Goal: Task Accomplishment & Management: Manage account settings

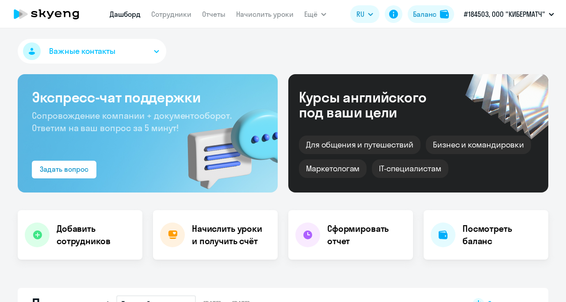
select select "30"
click at [455, 233] on div "Посмотреть баланс" at bounding box center [485, 234] width 125 height 49
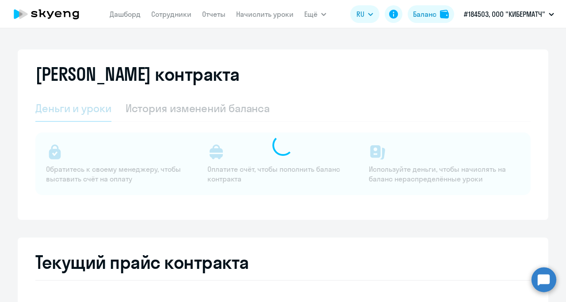
select select "english_adult_not_native_speaker"
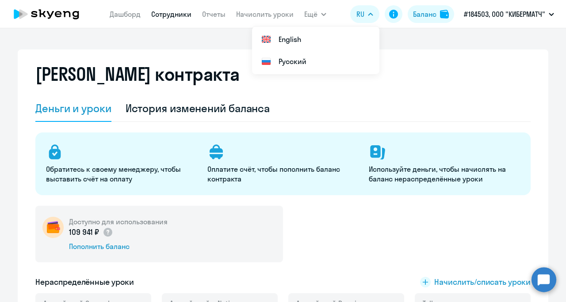
click at [168, 11] on link "Сотрудники" at bounding box center [171, 14] width 40 height 9
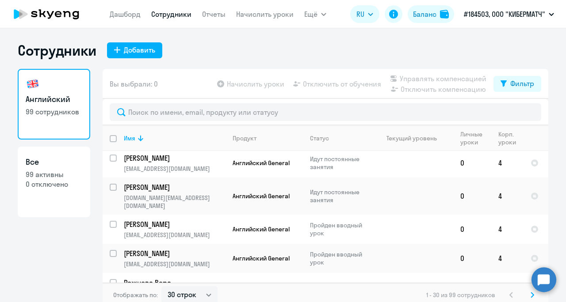
scroll to position [5, 0]
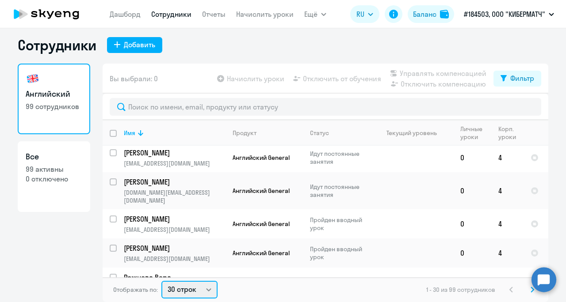
click at [203, 293] on select "30 строк 50 строк 100 строк" at bounding box center [189, 290] width 56 height 18
select select "50"
click at [161, 281] on select "30 строк 50 строк 100 строк" at bounding box center [189, 290] width 56 height 18
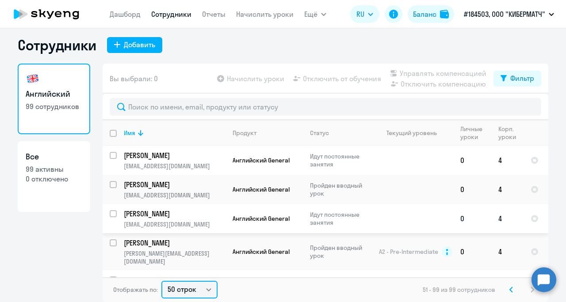
scroll to position [133, 0]
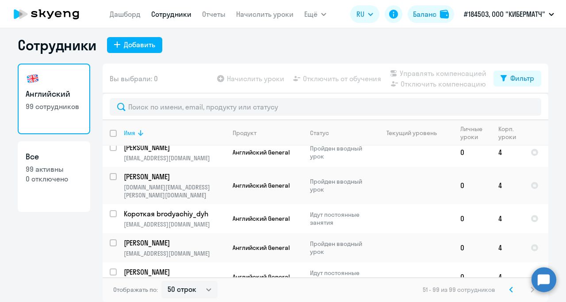
click at [138, 133] on icon at bounding box center [140, 133] width 11 height 11
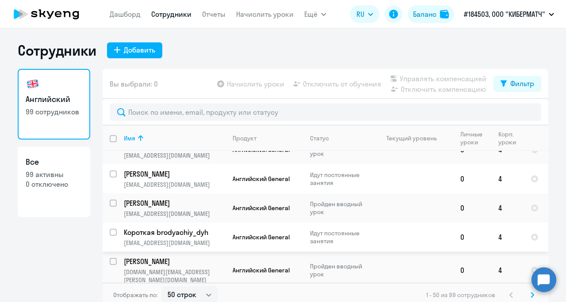
scroll to position [1312, 0]
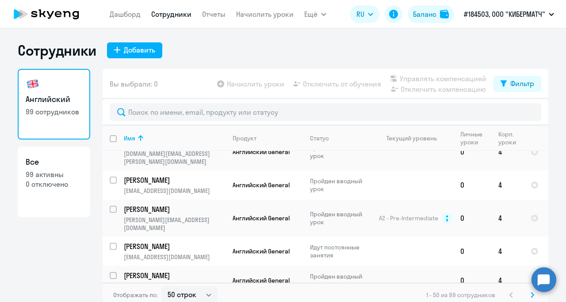
click at [165, 300] on p "[PERSON_NAME]" at bounding box center [174, 305] width 100 height 10
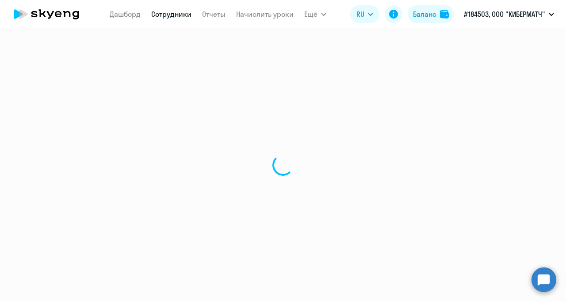
select select "english"
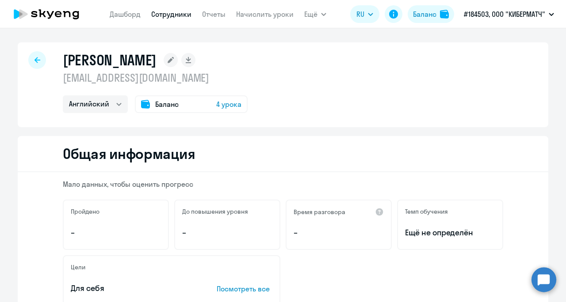
click at [37, 58] on div at bounding box center [37, 60] width 18 height 18
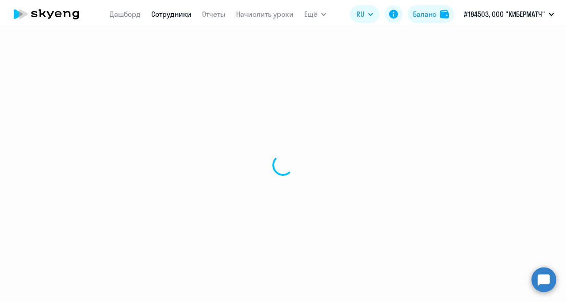
select select "30"
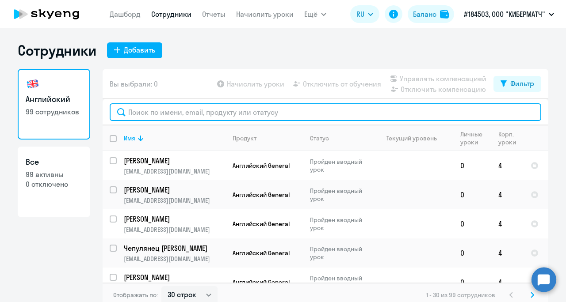
click at [177, 112] on input "text" at bounding box center [325, 112] width 431 height 18
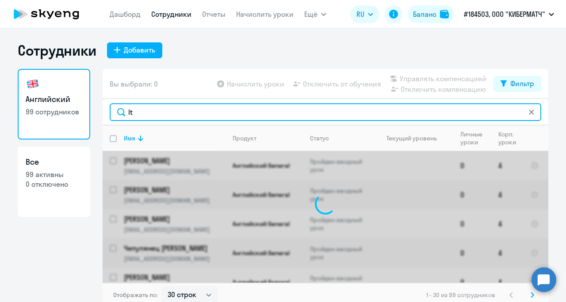
type input "l"
click at [130, 110] on input "деми" at bounding box center [325, 112] width 431 height 18
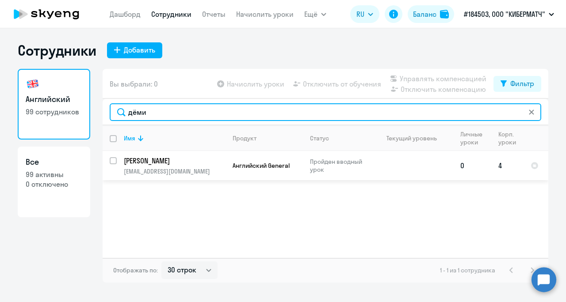
type input "дёми"
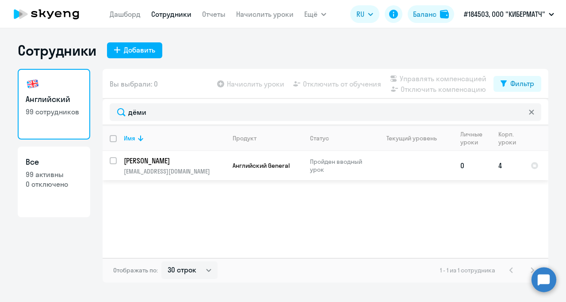
click at [125, 161] on p "[PERSON_NAME]" at bounding box center [174, 161] width 100 height 10
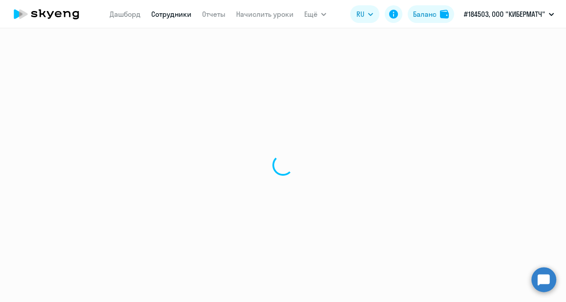
select select "english"
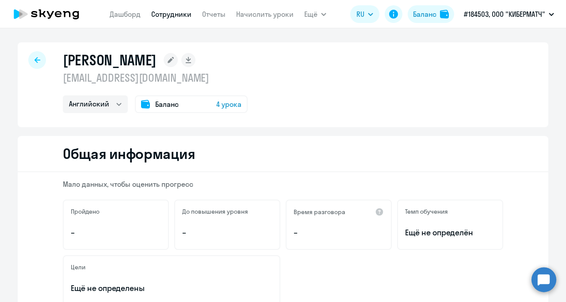
click at [164, 58] on rect at bounding box center [171, 60] width 14 height 14
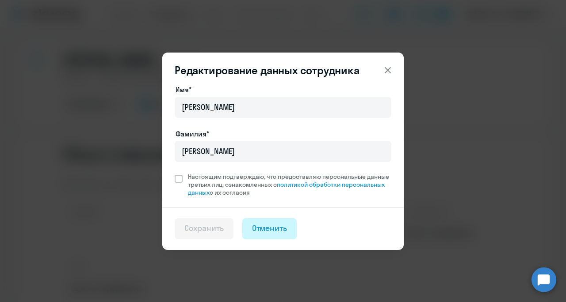
click at [257, 232] on div "Отменить" at bounding box center [269, 228] width 35 height 11
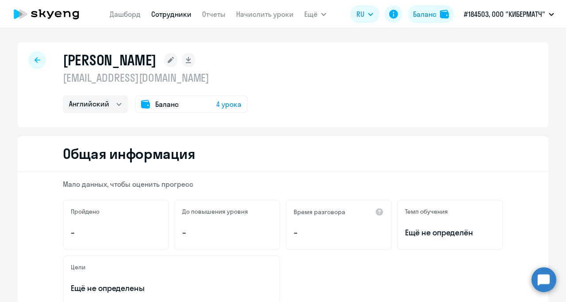
click at [118, 77] on p "[EMAIL_ADDRESS][DOMAIN_NAME]" at bounding box center [155, 78] width 185 height 14
click at [225, 104] on span "4 урока" at bounding box center [228, 104] width 25 height 11
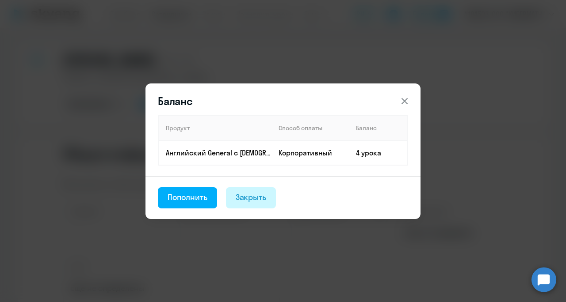
click at [252, 197] on div "Закрыть" at bounding box center [251, 197] width 31 height 11
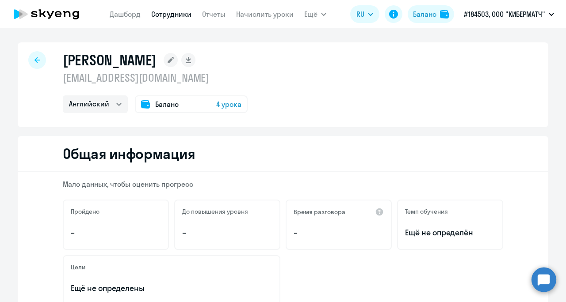
click at [88, 80] on p "[EMAIL_ADDRESS][DOMAIN_NAME]" at bounding box center [155, 78] width 185 height 14
click at [394, 19] on icon at bounding box center [393, 14] width 11 height 11
click at [127, 13] on link "Дашборд" at bounding box center [125, 14] width 31 height 9
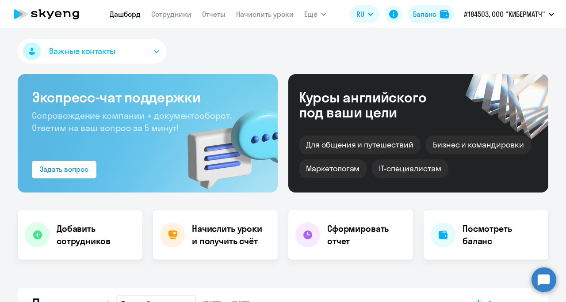
select select "30"
click at [72, 173] on div "Задать вопрос" at bounding box center [64, 169] width 49 height 11
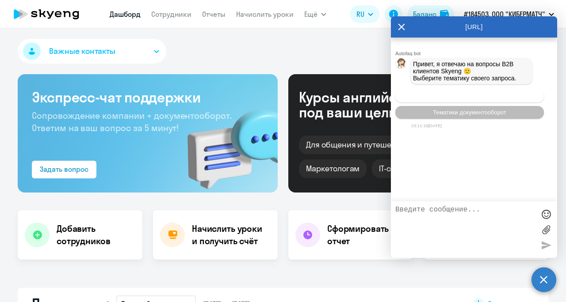
click at [437, 97] on span "Операционное сопровождение" at bounding box center [469, 96] width 83 height 7
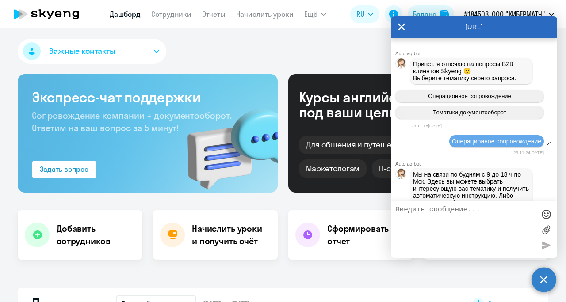
scroll to position [95, 0]
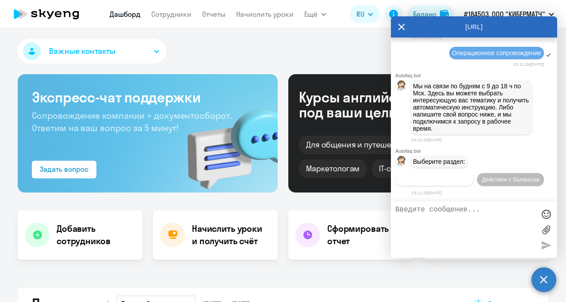
click at [434, 181] on span "Действия по сотрудникам" at bounding box center [434, 179] width 69 height 7
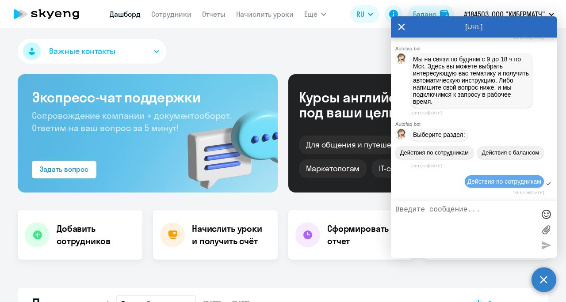
scroll to position [226, 0]
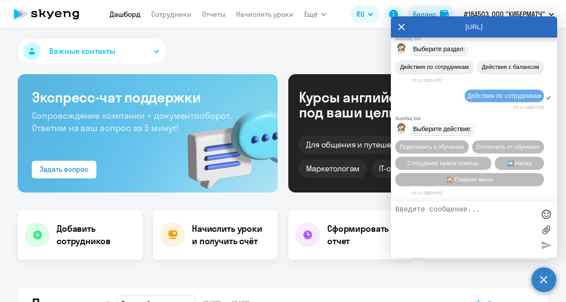
click at [446, 212] on textarea at bounding box center [465, 230] width 140 height 48
type textarea "Как изменить электронный адрес сотрудника?"
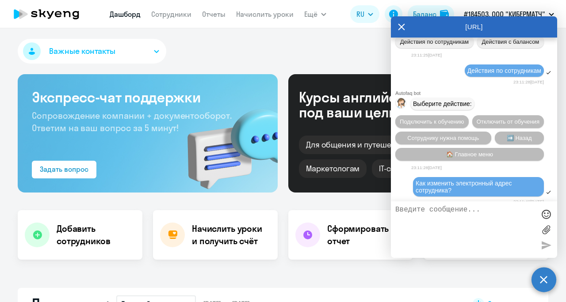
scroll to position [261, 0]
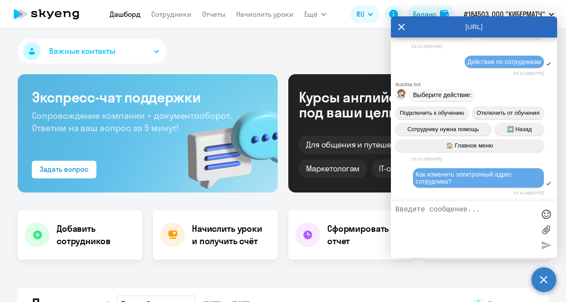
click at [138, 53] on button "Важные контакты" at bounding box center [92, 51] width 148 height 25
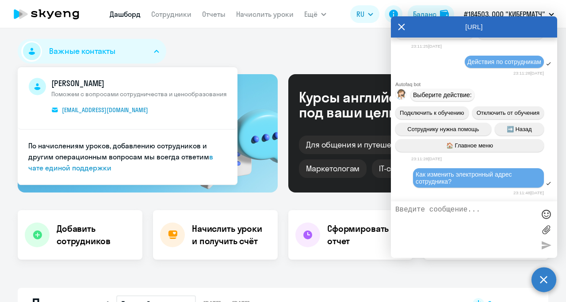
click at [324, 49] on div "Важные контакты [PERSON_NAME] Поможем с вопросами сотрудничества и ценообразова…" at bounding box center [283, 53] width 530 height 28
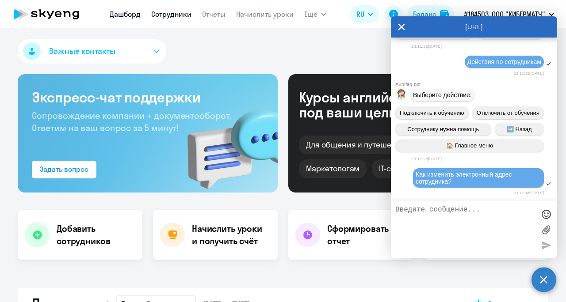
click at [175, 17] on link "Сотрудники" at bounding box center [171, 14] width 40 height 9
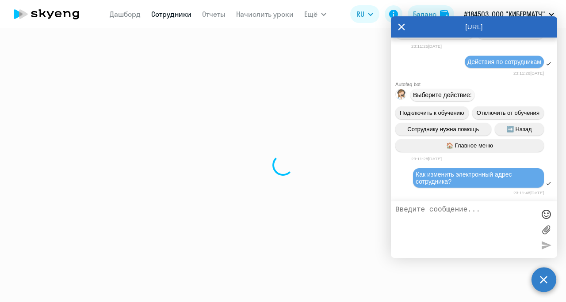
select select "30"
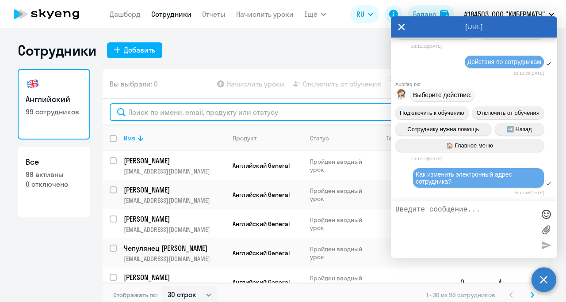
click at [188, 111] on input "text" at bounding box center [325, 112] width 431 height 18
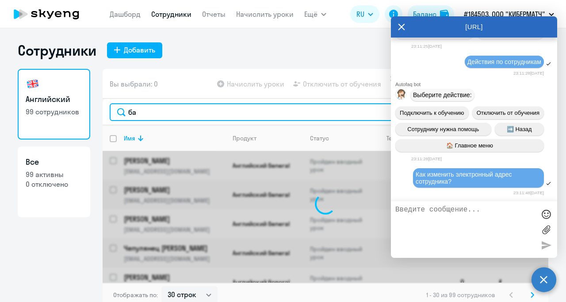
type input "баб"
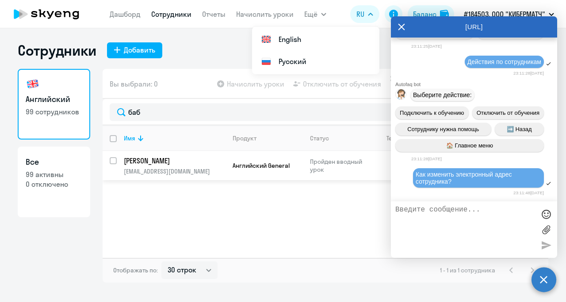
click at [148, 169] on p "[EMAIL_ADDRESS][DOMAIN_NAME]" at bounding box center [174, 172] width 101 height 8
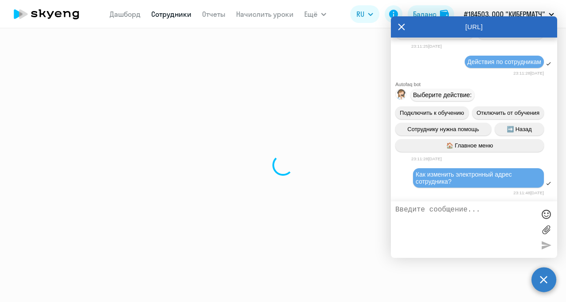
select select "english"
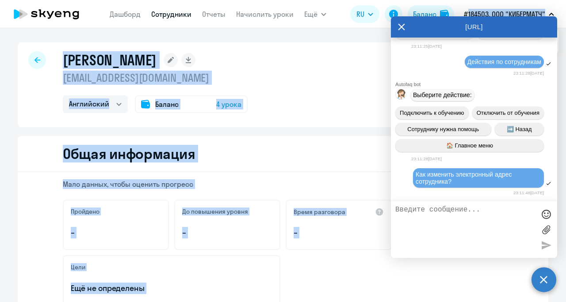
drag, startPoint x: 441, startPoint y: 28, endPoint x: 490, endPoint y: 3, distance: 54.8
click at [490, 3] on body "[PERSON_NAME] Отчеты Начислить уроки Ещё Дашборд Сотрудники Отчеты Начислить ур…" at bounding box center [283, 151] width 566 height 302
click at [316, 62] on div "[PERSON_NAME] [EMAIL_ADDRESS][DOMAIN_NAME] Английский Баланс 4 урока" at bounding box center [283, 84] width 530 height 85
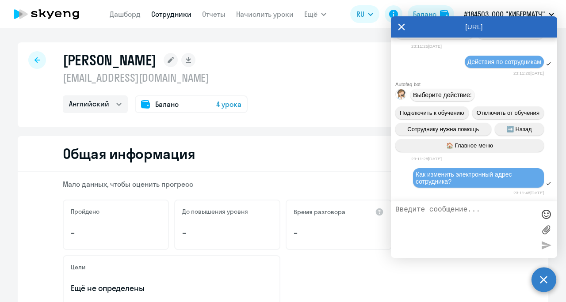
click at [157, 106] on span "Баланс" at bounding box center [166, 104] width 23 height 11
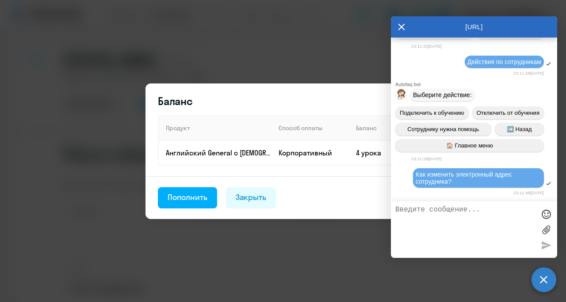
drag, startPoint x: 492, startPoint y: 31, endPoint x: 503, endPoint y: 70, distance: 40.4
click at [549, 33] on div "[URL]" at bounding box center [474, 26] width 166 height 21
click at [548, 278] on circle at bounding box center [543, 279] width 25 height 25
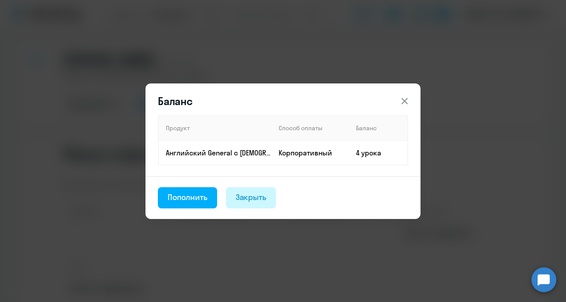
click at [245, 203] on button "Закрыть" at bounding box center [251, 197] width 50 height 21
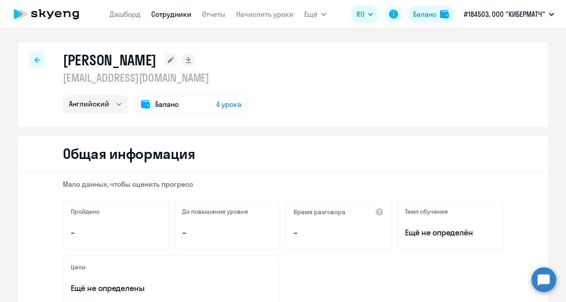
click at [124, 77] on p "[EMAIL_ADDRESS][DOMAIN_NAME]" at bounding box center [155, 78] width 185 height 14
click at [178, 62] on rect at bounding box center [171, 60] width 14 height 14
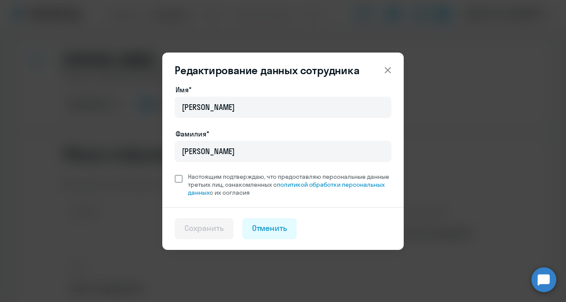
click at [179, 180] on span at bounding box center [179, 179] width 8 height 8
click at [175, 173] on input "Настоящим подтверждаю, что предоставляю персональные данные третьих лиц, ознако…" at bounding box center [174, 172] width 0 height 0
checkbox input "true"
click at [211, 227] on div "Сохранить" at bounding box center [203, 228] width 39 height 11
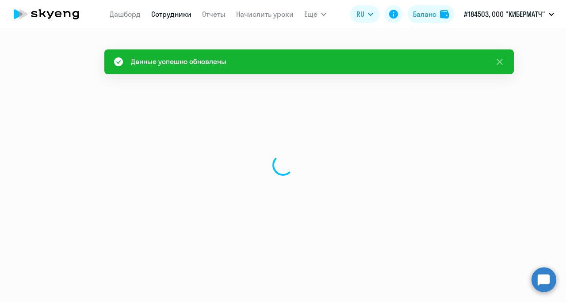
select select "english"
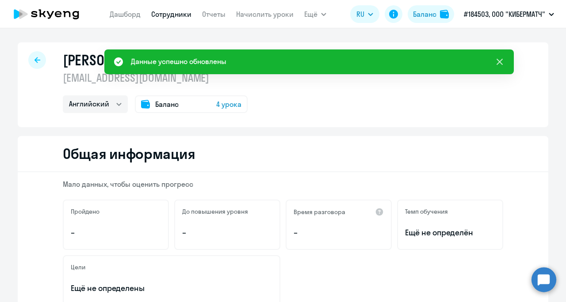
click at [499, 61] on icon at bounding box center [499, 62] width 6 height 6
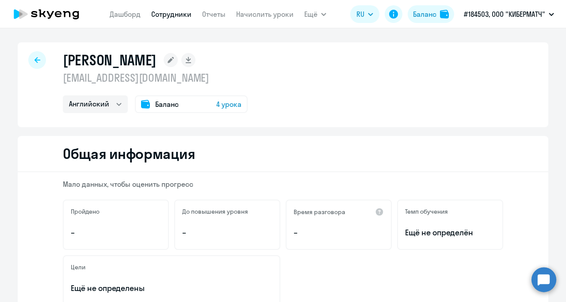
click at [167, 73] on p "[EMAIL_ADDRESS][DOMAIN_NAME]" at bounding box center [155, 78] width 185 height 14
click at [109, 106] on select "Английский" at bounding box center [95, 104] width 65 height 18
click at [147, 104] on div "Баланс 4 урока" at bounding box center [191, 104] width 113 height 18
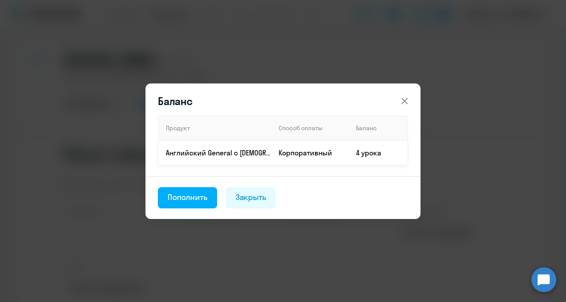
click at [261, 150] on p "Английский General с [DEMOGRAPHIC_DATA] преподавателем" at bounding box center [218, 153] width 105 height 10
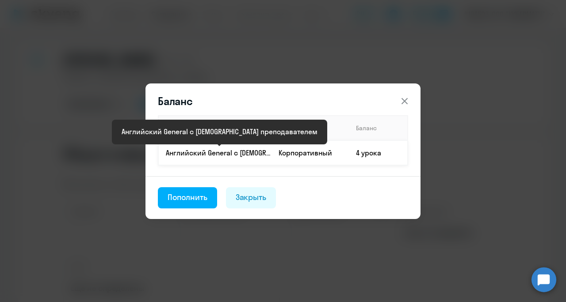
click at [194, 148] on p "Английский General с [DEMOGRAPHIC_DATA] преподавателем" at bounding box center [218, 153] width 105 height 10
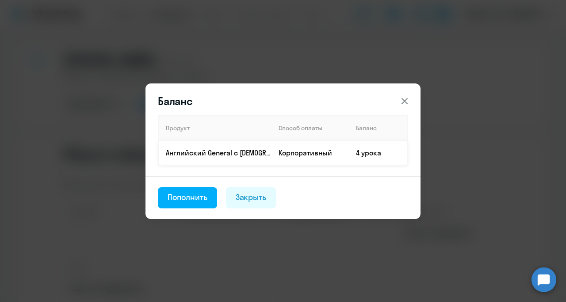
click at [371, 152] on td "4 урока" at bounding box center [378, 153] width 59 height 25
click at [399, 99] on icon at bounding box center [404, 101] width 11 height 11
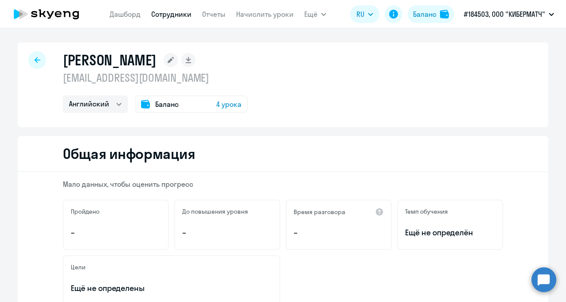
click at [28, 60] on div at bounding box center [37, 60] width 18 height 18
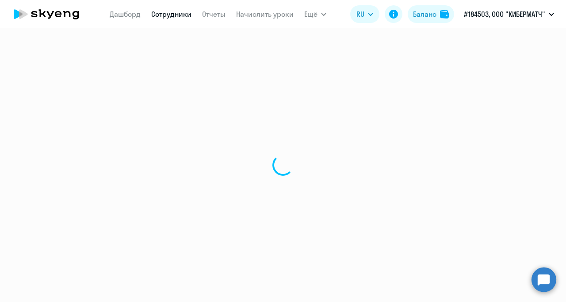
select select "30"
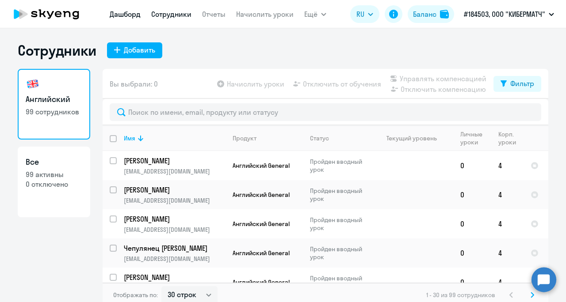
click at [125, 13] on link "Дашборд" at bounding box center [125, 14] width 31 height 9
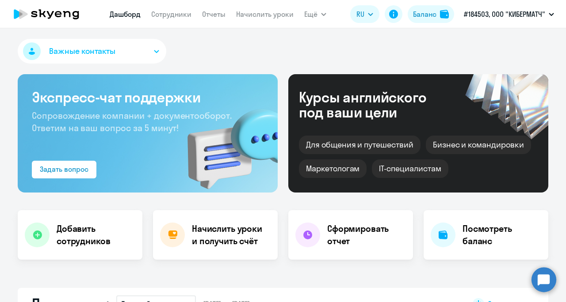
select select "30"
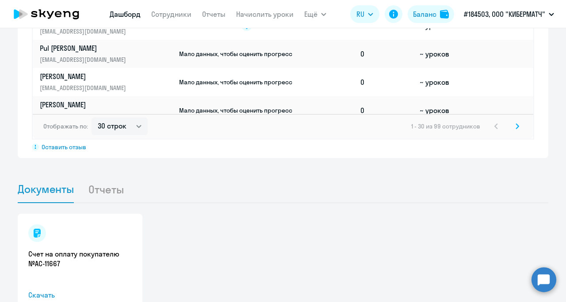
scroll to position [796, 0]
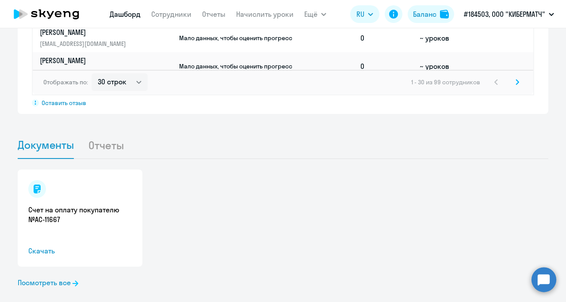
click at [76, 219] on div "Счет на оплату покупателю №AC-11667 Скачать" at bounding box center [80, 218] width 125 height 97
click at [89, 188] on div "Счет на оплату покупателю №AC-11667 Скачать" at bounding box center [80, 218] width 125 height 97
click at [89, 205] on link "Счет на оплату покупателю №AC-11667" at bounding box center [79, 214] width 103 height 19
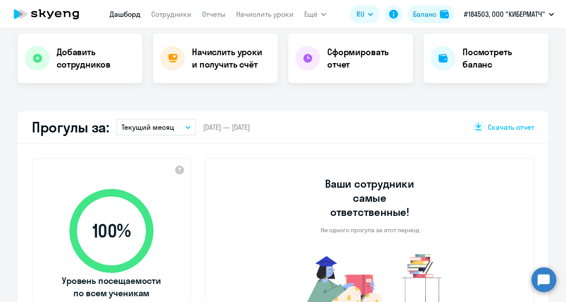
scroll to position [88, 0]
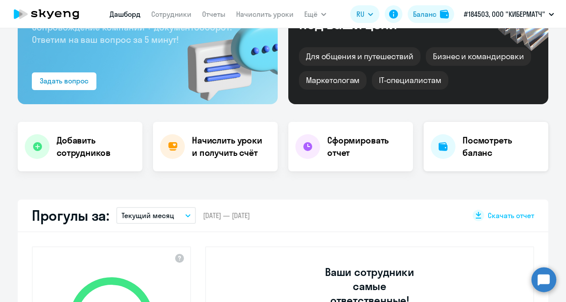
click at [490, 164] on div "Посмотреть баланс" at bounding box center [485, 146] width 125 height 49
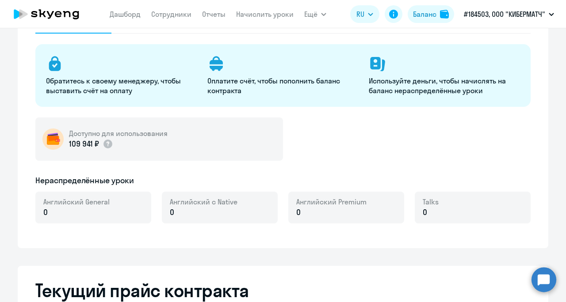
select select "english_adult_not_native_speaker"
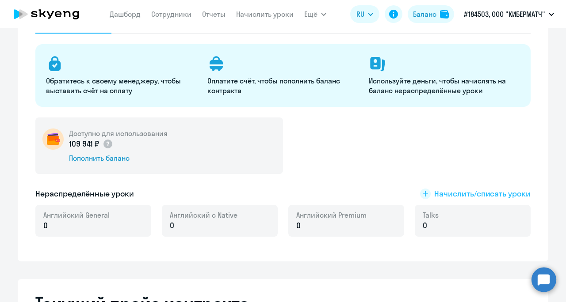
click at [437, 194] on span "Начислить/списать уроки" at bounding box center [482, 193] width 96 height 11
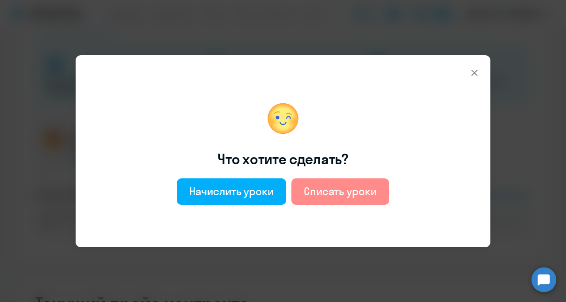
click at [357, 198] on div "Списать уроки" at bounding box center [340, 191] width 73 height 14
select select "english_adult_not_native_speaker"
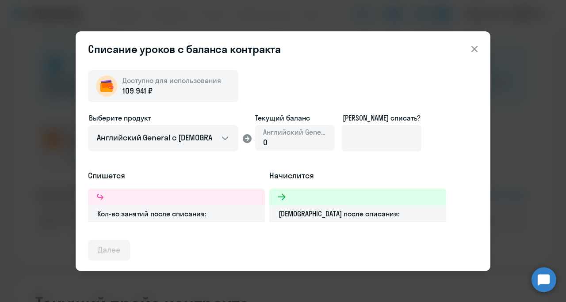
click at [475, 50] on icon at bounding box center [474, 49] width 11 height 11
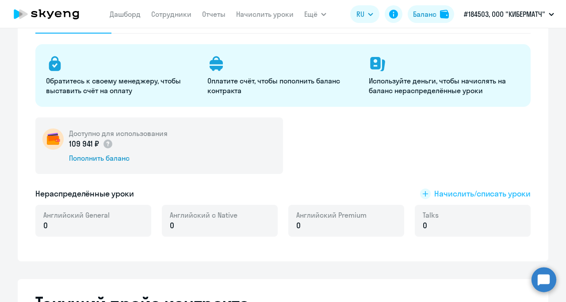
click at [434, 195] on span "Начислить/списать уроки" at bounding box center [482, 193] width 96 height 11
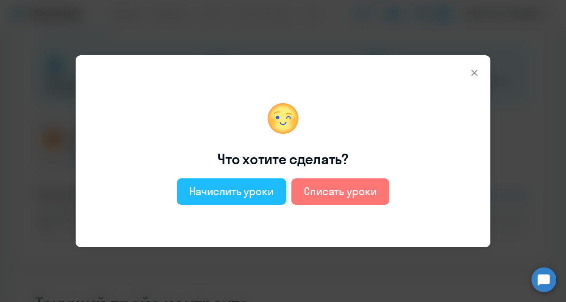
click at [269, 187] on div "Начислить уроки" at bounding box center [231, 191] width 84 height 14
select select "english_adult_not_native_speaker"
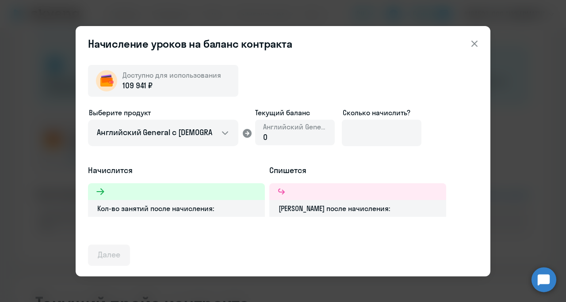
click at [267, 132] on div "0" at bounding box center [295, 137] width 64 height 11
click at [264, 135] on span "0" at bounding box center [265, 137] width 4 height 10
click at [266, 139] on span "0" at bounding box center [265, 137] width 4 height 10
click at [245, 132] on icon at bounding box center [247, 133] width 9 height 9
click at [233, 133] on select "Английский General с [DEMOGRAPHIC_DATA] преподавателем Английский General с [DE…" at bounding box center [163, 133] width 150 height 27
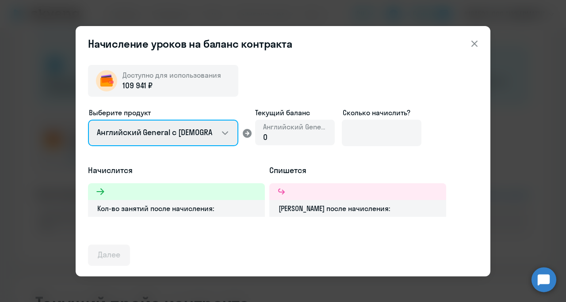
click at [233, 133] on select "Английский General с [DEMOGRAPHIC_DATA] преподавателем Английский General с [DE…" at bounding box center [163, 133] width 150 height 27
click at [278, 133] on div "0" at bounding box center [295, 137] width 64 height 11
click at [281, 141] on div "0" at bounding box center [295, 137] width 64 height 11
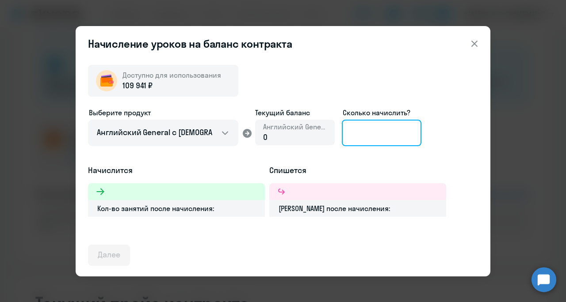
click at [360, 133] on input at bounding box center [382, 133] width 80 height 27
type input "4"
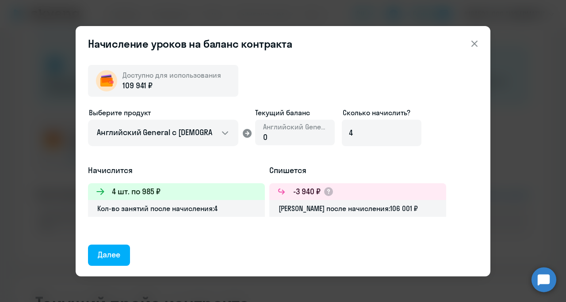
click at [475, 43] on icon at bounding box center [474, 43] width 6 height 6
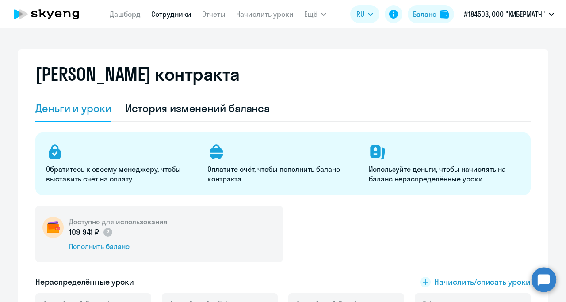
click at [179, 15] on link "Сотрудники" at bounding box center [171, 14] width 40 height 9
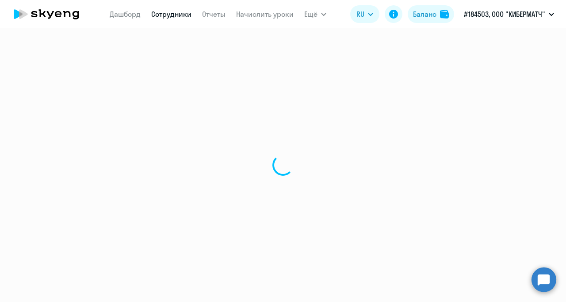
select select "30"
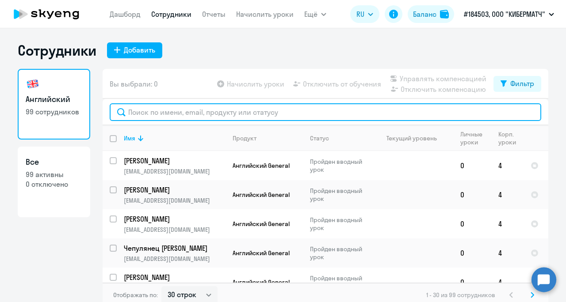
click at [148, 117] on input "text" at bounding box center [325, 112] width 431 height 18
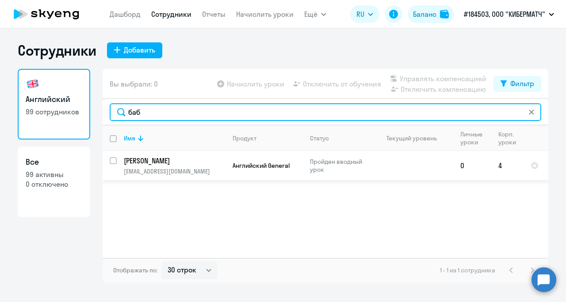
type input "баб"
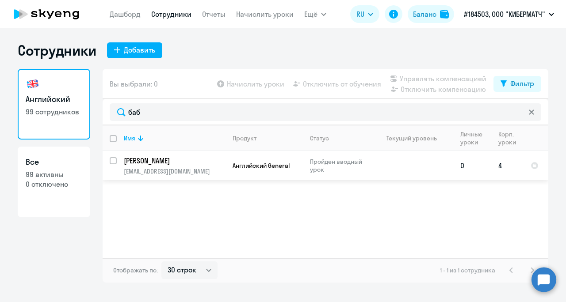
click at [112, 159] on input "select row 42934829" at bounding box center [119, 166] width 18 height 18
checkbox input "true"
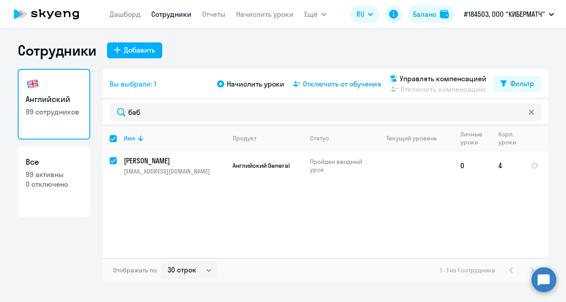
click at [315, 86] on span "Отключить от обучения" at bounding box center [342, 84] width 78 height 11
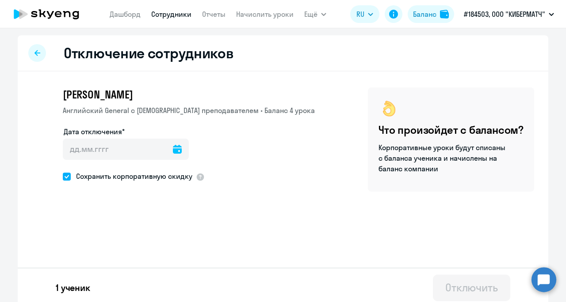
click at [173, 146] on icon at bounding box center [177, 149] width 9 height 9
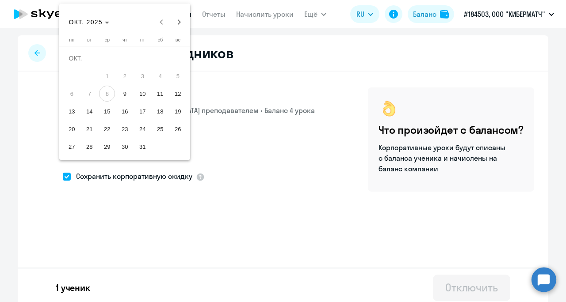
click at [105, 93] on span "8" at bounding box center [107, 94] width 16 height 16
click at [121, 94] on span "9" at bounding box center [125, 94] width 16 height 16
type input "[DATE]"
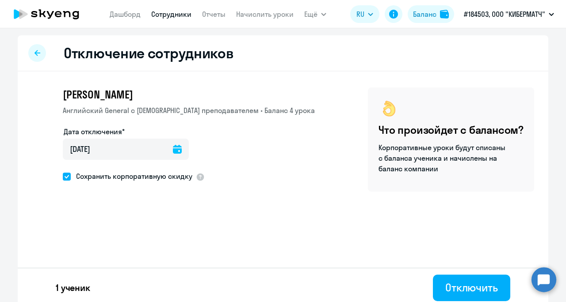
scroll to position [5, 0]
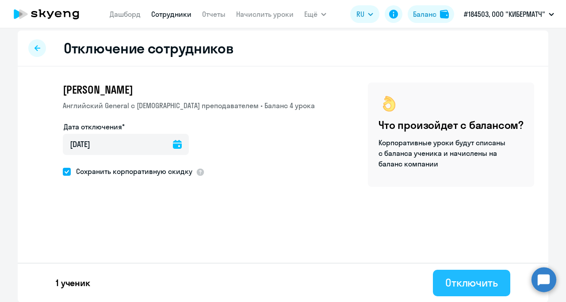
click at [469, 282] on div "Отключить" at bounding box center [471, 283] width 53 height 14
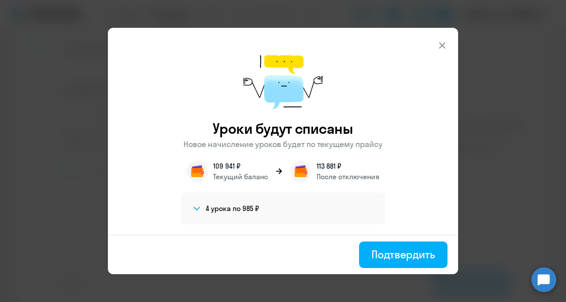
click at [288, 211] on section "4 урока по 985 ₽" at bounding box center [281, 208] width 181 height 11
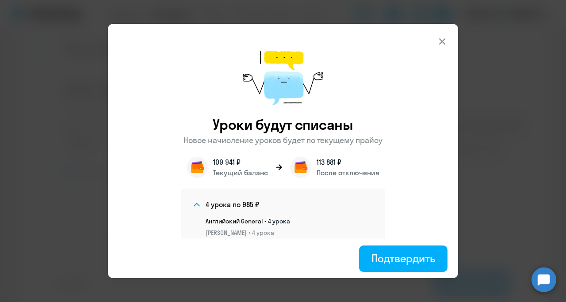
click at [288, 211] on div "Английский General • 4 урока [PERSON_NAME] • 4 урока" at bounding box center [289, 227] width 167 height 34
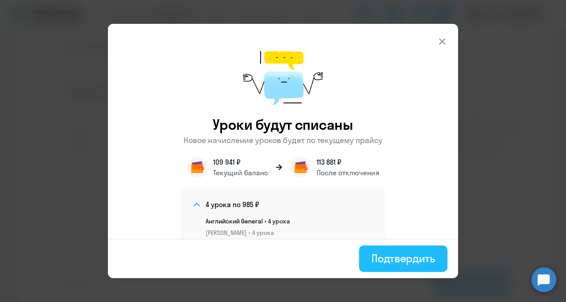
click at [403, 259] on div "Подтвердить" at bounding box center [403, 258] width 64 height 14
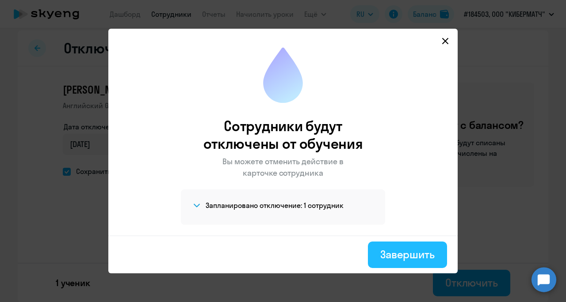
click at [401, 247] on div "Завершить" at bounding box center [407, 254] width 54 height 14
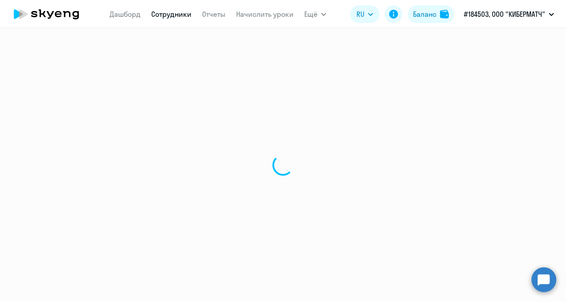
select select "30"
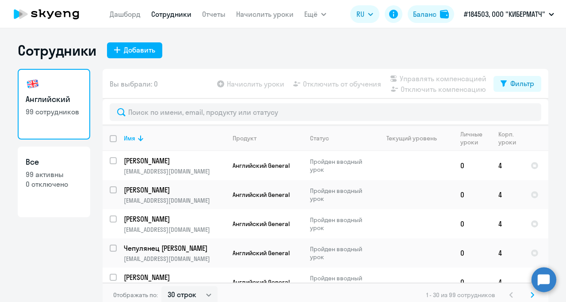
click at [321, 84] on app-table-action-button "Отключить от обучения" at bounding box center [336, 84] width 90 height 11
click at [135, 46] on div "Добавить" at bounding box center [139, 50] width 31 height 11
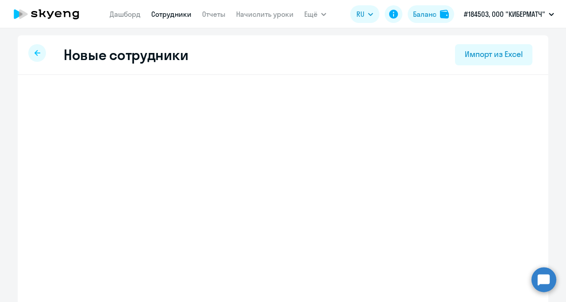
select select "english_adult_not_native_speaker"
select select "3"
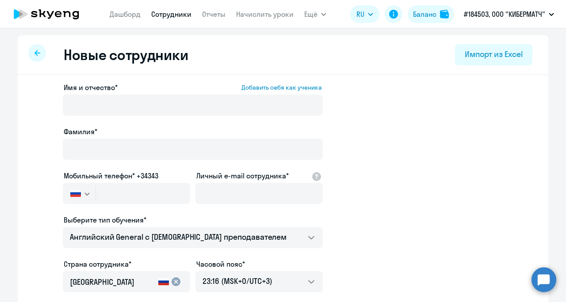
click at [38, 53] on div at bounding box center [37, 53] width 18 height 18
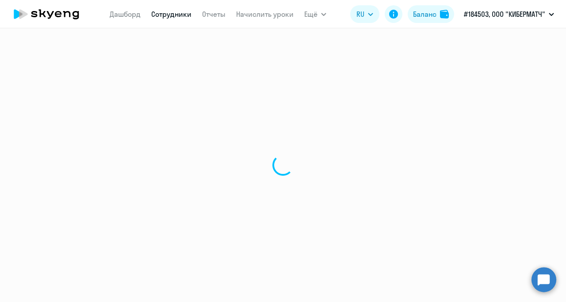
select select "30"
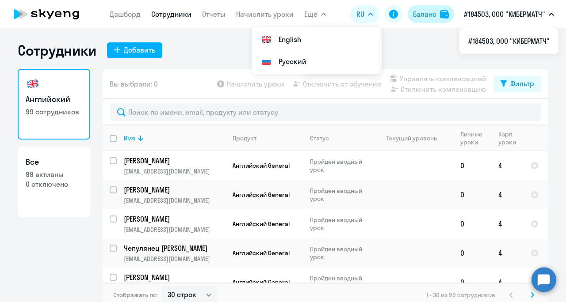
click at [429, 12] on div "Баланс" at bounding box center [424, 14] width 23 height 11
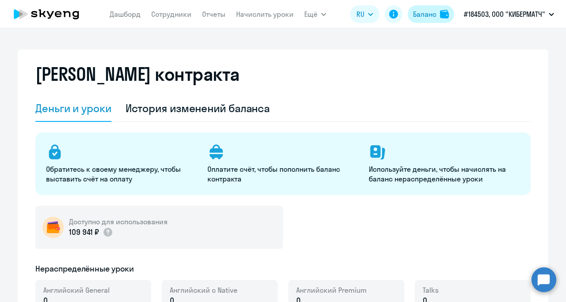
select select "english_adult_not_native_speaker"
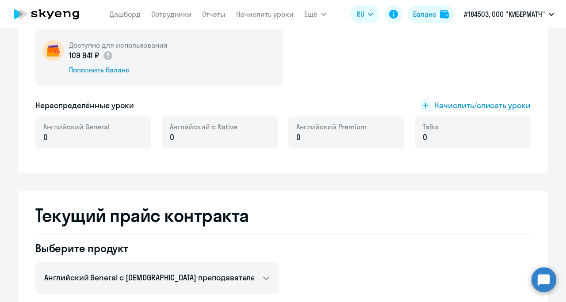
scroll to position [265, 0]
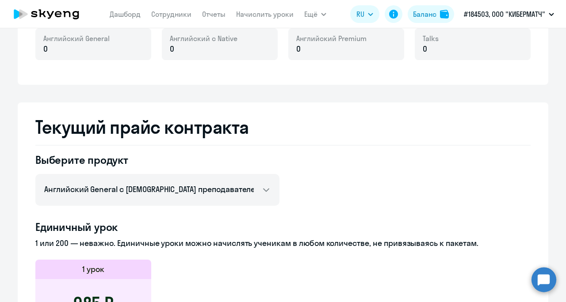
click at [541, 285] on circle at bounding box center [543, 279] width 25 height 25
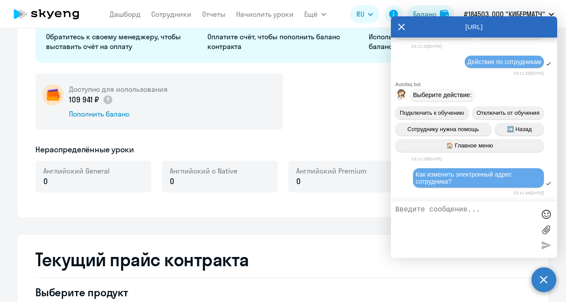
scroll to position [0, 0]
